Goal: Find specific page/section: Find specific page/section

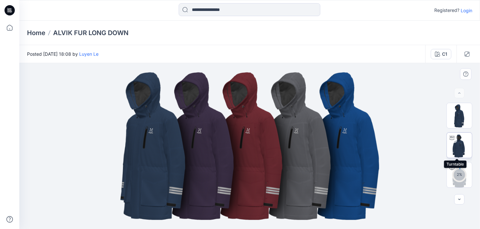
click at [458, 147] on img at bounding box center [458, 145] width 25 height 25
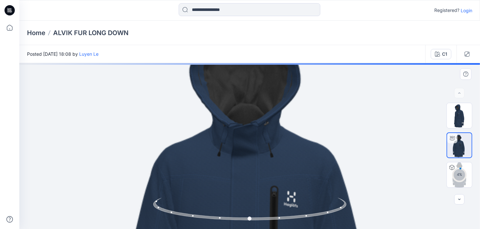
drag, startPoint x: 245, startPoint y: 146, endPoint x: 246, endPoint y: 179, distance: 32.2
click at [246, 179] on img at bounding box center [258, 231] width 505 height 505
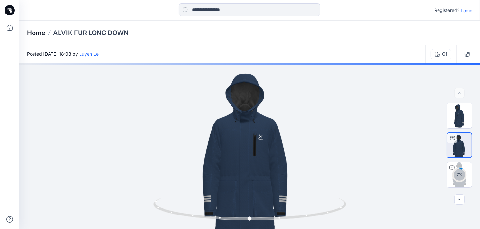
click at [34, 34] on p "Home" at bounding box center [36, 32] width 18 height 9
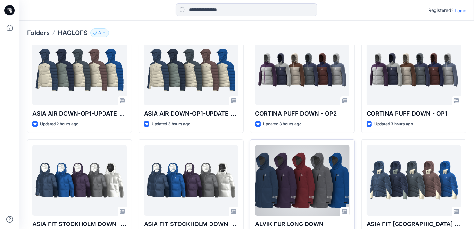
scroll to position [32, 0]
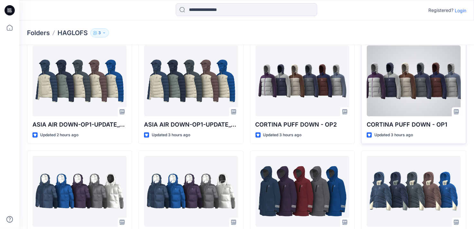
click at [399, 77] on div at bounding box center [414, 80] width 94 height 71
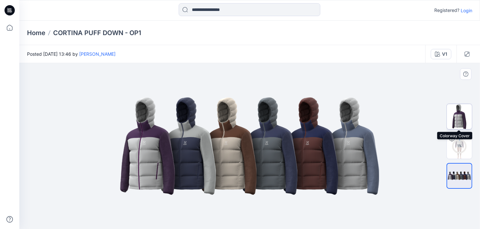
click at [458, 115] on img at bounding box center [458, 116] width 25 height 25
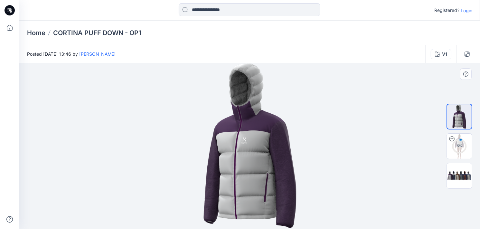
drag, startPoint x: 251, startPoint y: 170, endPoint x: 384, endPoint y: 137, distance: 137.1
click at [384, 137] on div at bounding box center [249, 146] width 460 height 166
drag, startPoint x: 252, startPoint y: 176, endPoint x: 131, endPoint y: 163, distance: 121.3
click at [142, 163] on div at bounding box center [249, 146] width 460 height 166
drag, startPoint x: 193, startPoint y: 161, endPoint x: 348, endPoint y: 162, distance: 154.7
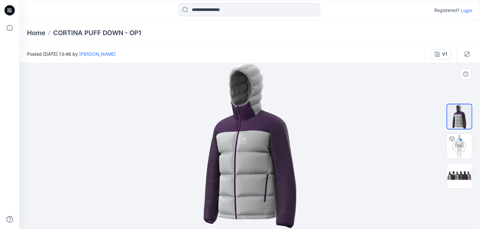
click at [348, 162] on div at bounding box center [249, 146] width 460 height 166
